Goal: Task Accomplishment & Management: Use online tool/utility

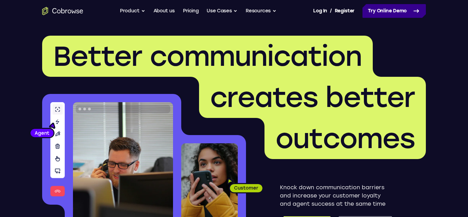
click at [374, 13] on link "Try Online Demo" at bounding box center [393, 11] width 63 height 14
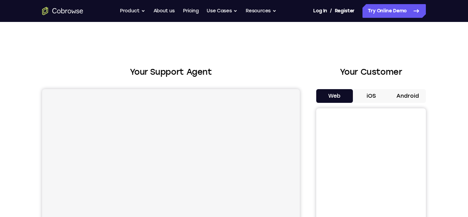
click at [404, 97] on button "Android" at bounding box center [407, 96] width 37 height 14
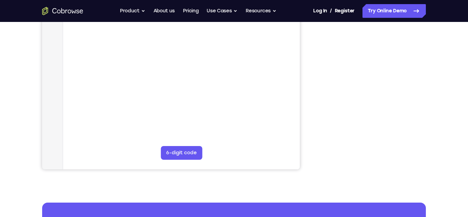
scroll to position [120, 0]
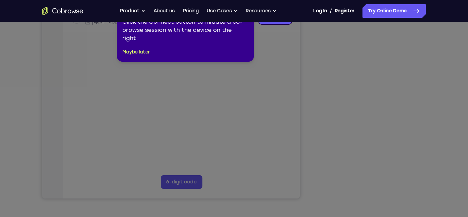
click at [370, 90] on icon at bounding box center [234, 108] width 468 height 217
click at [136, 47] on div "1 of 8 × Click the Connect button to initiate a co-browse session with the devi…" at bounding box center [185, 31] width 137 height 62
click at [135, 50] on button "Maybe later" at bounding box center [136, 52] width 28 height 8
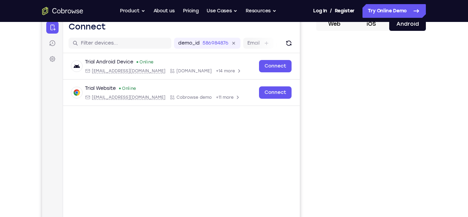
scroll to position [70, 0]
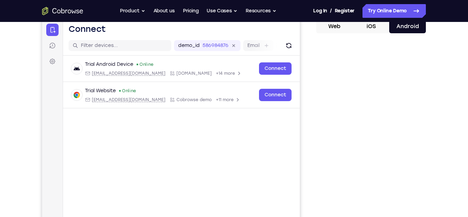
drag, startPoint x: 467, startPoint y: 63, endPoint x: 468, endPoint y: 69, distance: 5.9
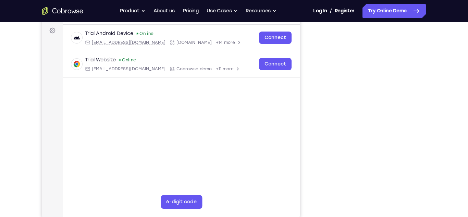
scroll to position [104, 0]
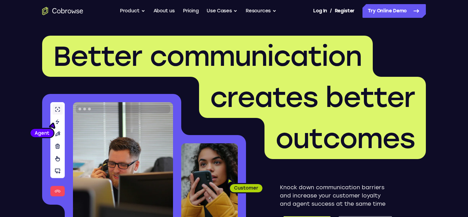
click at [415, 3] on nav "Go back Powerful, Flexible and Trustworthy. Avoid all extra friction for both A…" at bounding box center [234, 11] width 468 height 22
click at [410, 5] on link "Try Online Demo" at bounding box center [393, 11] width 63 height 14
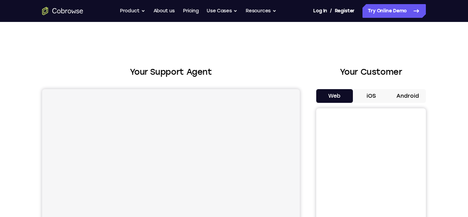
click at [407, 97] on button "Android" at bounding box center [407, 96] width 37 height 14
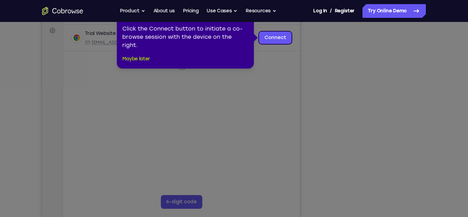
click at [144, 60] on button "Maybe later" at bounding box center [136, 59] width 28 height 8
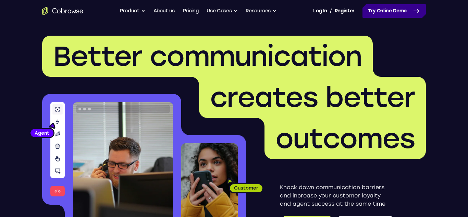
click at [386, 14] on link "Try Online Demo" at bounding box center [393, 11] width 63 height 14
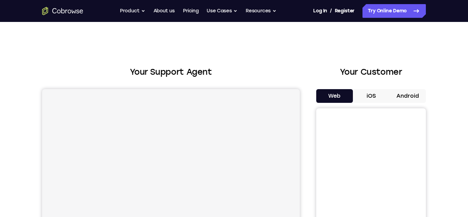
click at [397, 92] on button "Android" at bounding box center [407, 96] width 37 height 14
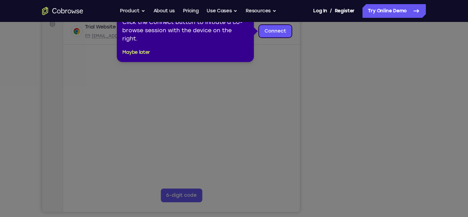
click at [140, 46] on div "1 of 8 × Click the Connect button to initiate a co-browse session with the devi…" at bounding box center [185, 31] width 137 height 62
click at [136, 53] on button "Maybe later" at bounding box center [136, 52] width 28 height 8
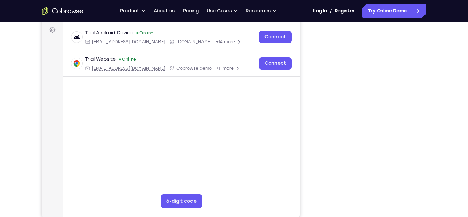
scroll to position [100, 0]
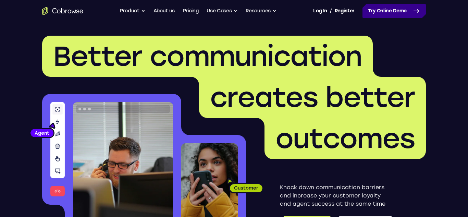
click at [401, 9] on link "Try Online Demo" at bounding box center [393, 11] width 63 height 14
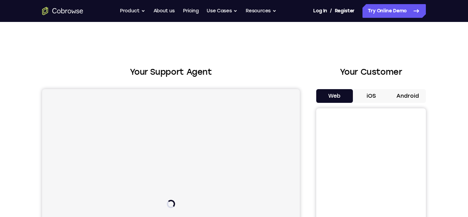
click at [395, 95] on button "Android" at bounding box center [407, 96] width 37 height 14
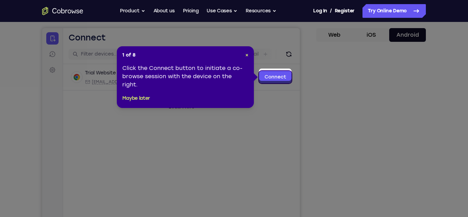
scroll to position [74, 0]
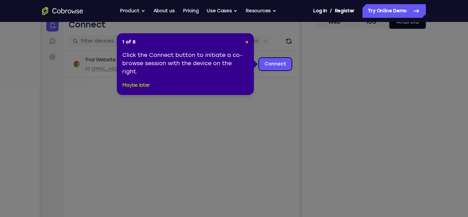
click at [142, 85] on button "Maybe later" at bounding box center [136, 85] width 28 height 8
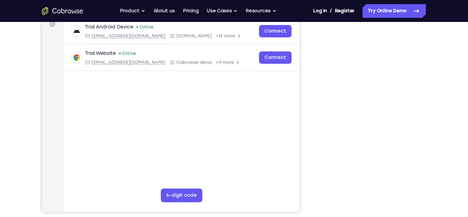
scroll to position [108, 0]
